Goal: Check status

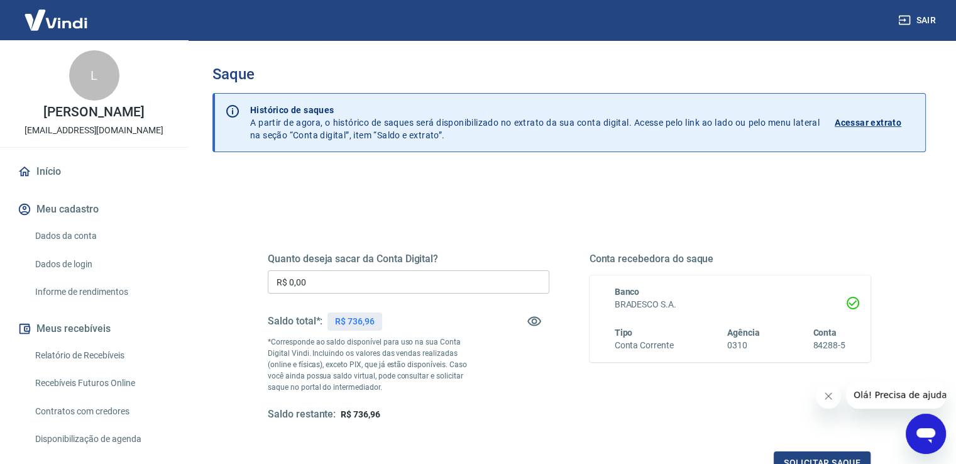
click at [870, 121] on p "Acessar extrato" at bounding box center [868, 122] width 67 height 13
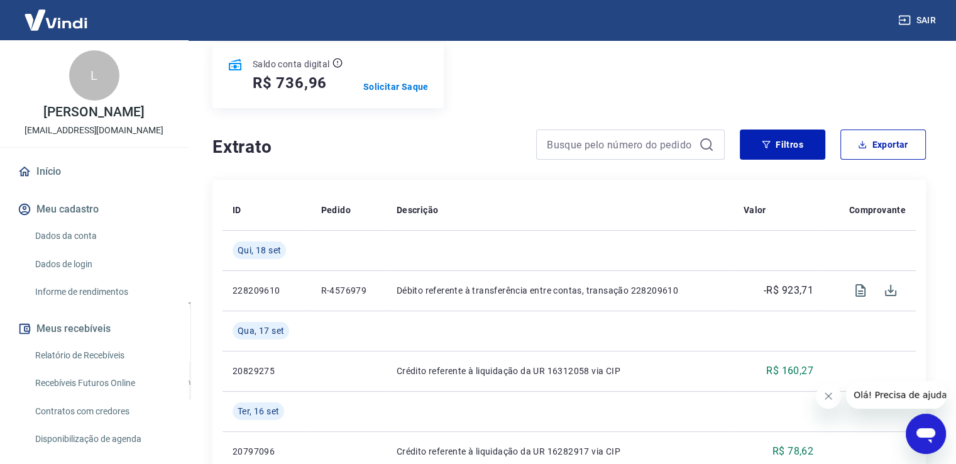
scroll to position [189, 0]
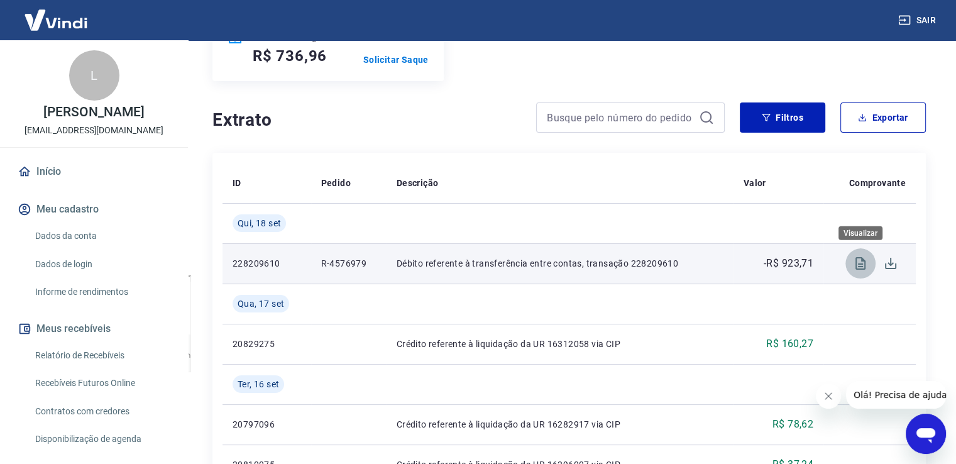
click at [862, 265] on icon "Visualizar" at bounding box center [860, 263] width 15 height 15
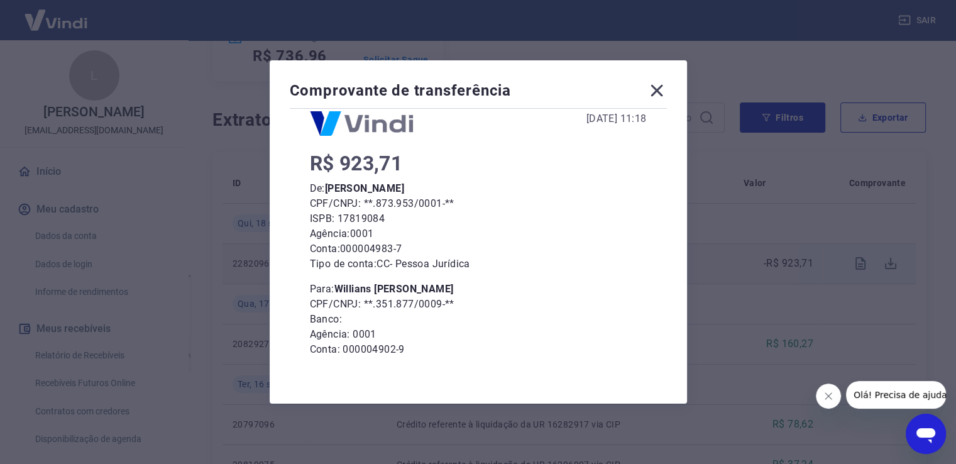
scroll to position [0, 0]
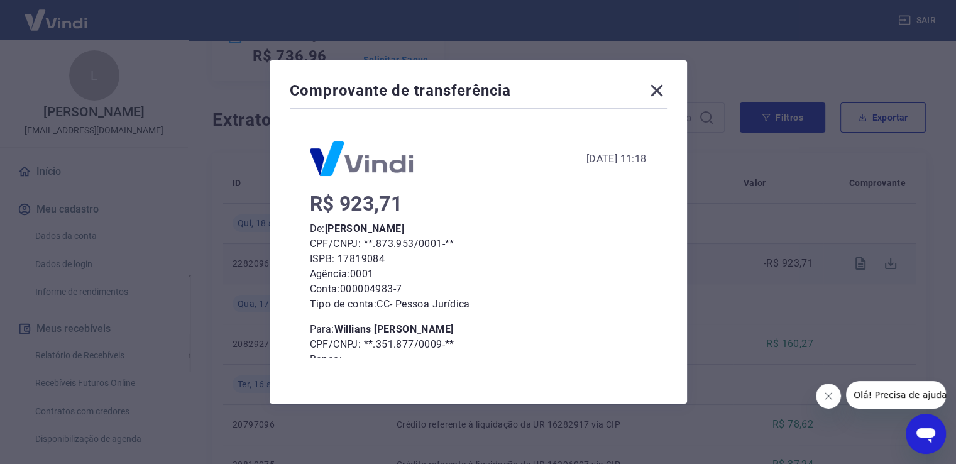
click at [662, 95] on icon at bounding box center [657, 90] width 20 height 20
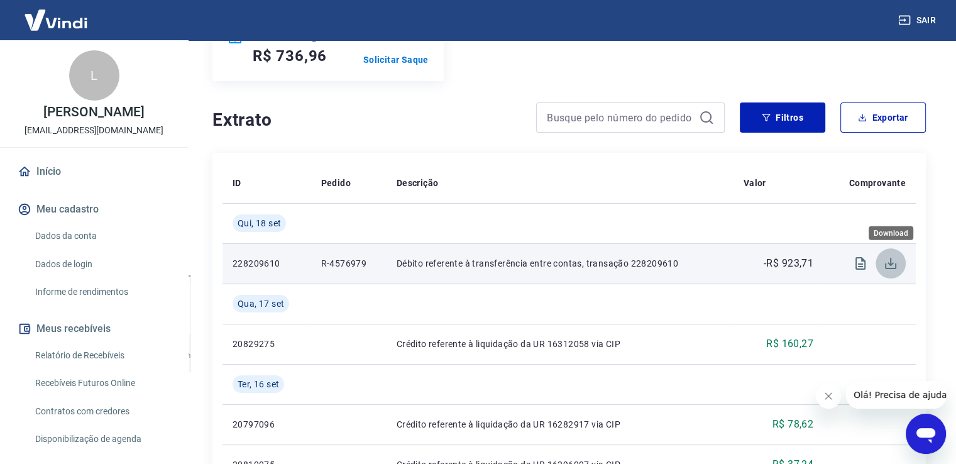
click at [885, 263] on icon "Download" at bounding box center [890, 263] width 11 height 11
